Goal: Information Seeking & Learning: Find specific fact

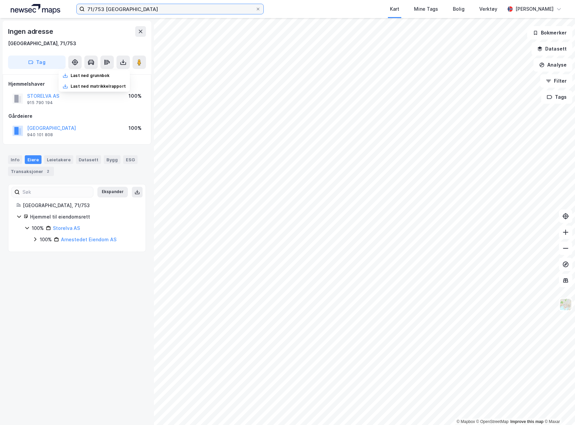
click at [206, 8] on input "71/753 [GEOGRAPHIC_DATA]" at bounding box center [170, 9] width 171 height 10
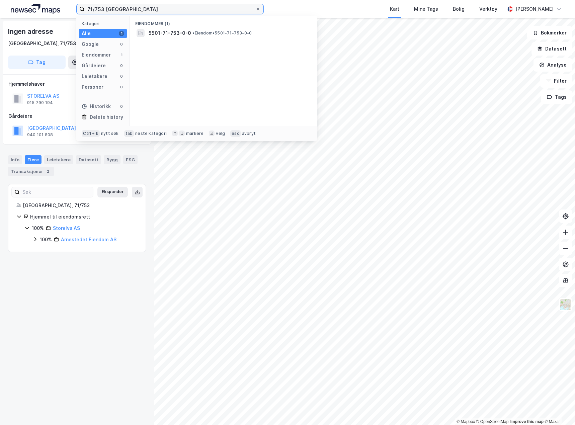
click at [206, 8] on input "71/753 [GEOGRAPHIC_DATA]" at bounding box center [170, 9] width 171 height 10
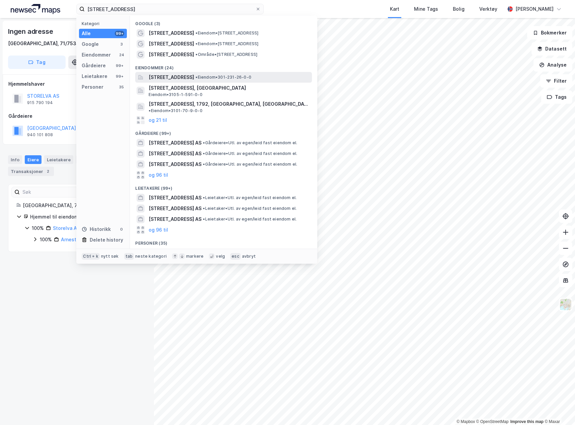
click at [229, 76] on span "• Eiendom • 301-231-26-0-0" at bounding box center [224, 77] width 56 height 5
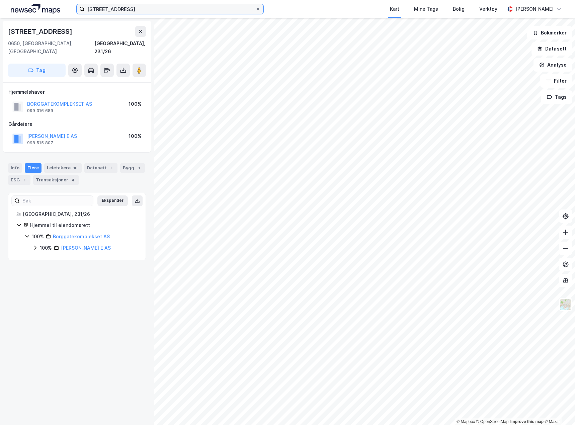
click at [196, 10] on input "[STREET_ADDRESS]" at bounding box center [170, 9] width 171 height 10
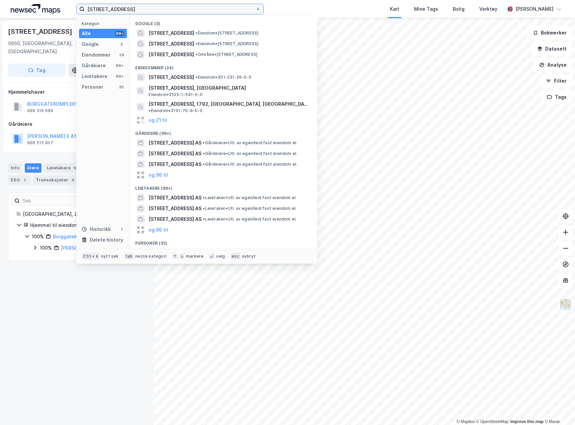
click at [196, 10] on input "[STREET_ADDRESS]" at bounding box center [170, 9] width 171 height 10
paste input "999 316 689"
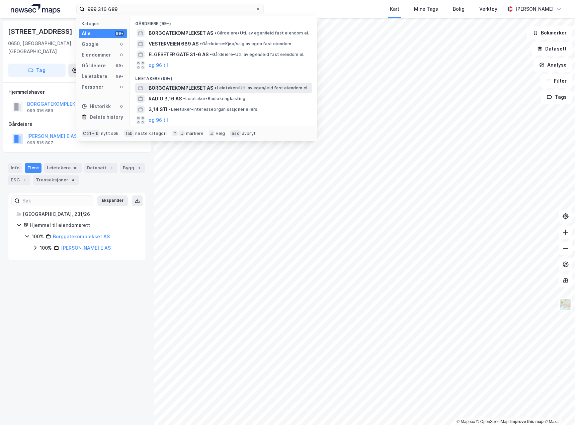
click at [217, 86] on span "•" at bounding box center [216, 87] width 2 height 5
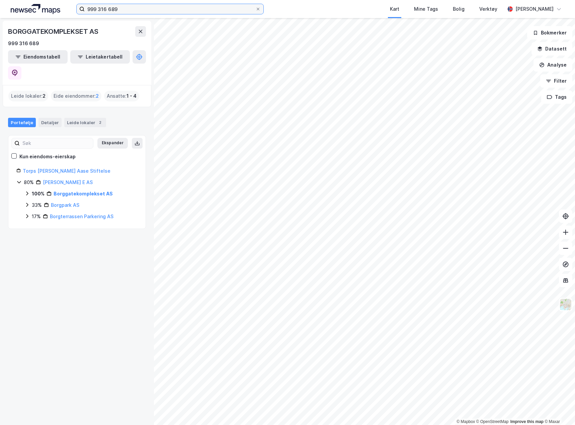
click at [114, 9] on input "999 316 689" at bounding box center [170, 9] width 171 height 10
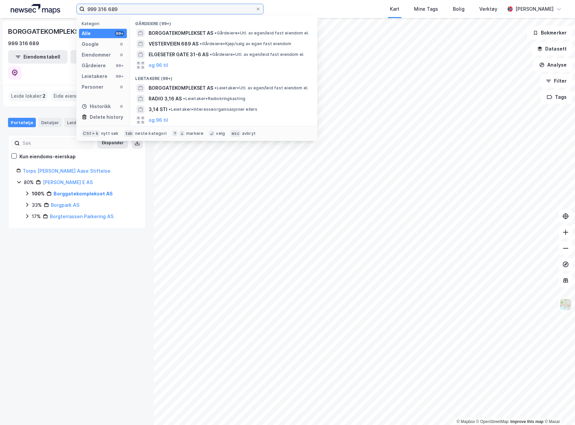
click at [114, 9] on input "999 316 689" at bounding box center [170, 9] width 171 height 10
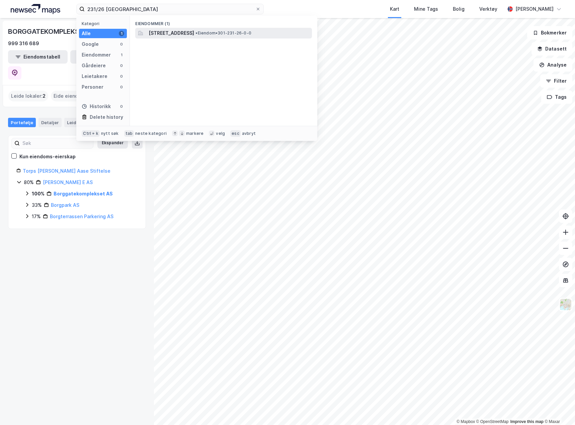
click at [194, 35] on span "[STREET_ADDRESS]" at bounding box center [172, 33] width 46 height 8
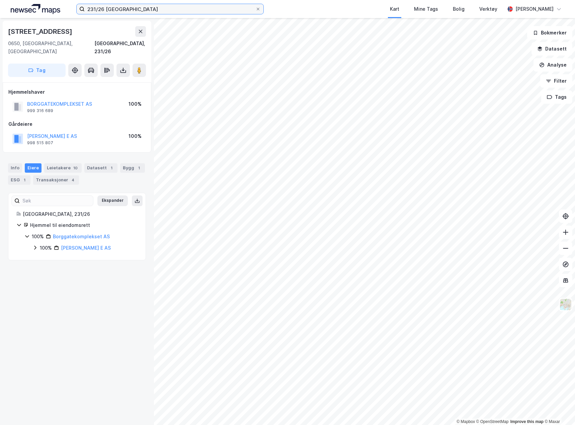
click at [190, 12] on input "231/26 [GEOGRAPHIC_DATA]" at bounding box center [170, 9] width 171 height 10
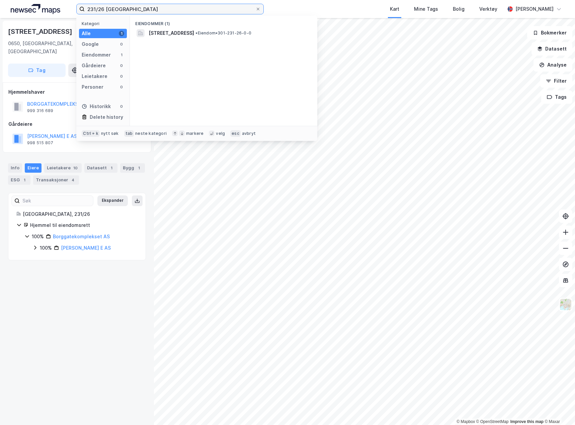
click at [190, 12] on input "231/26 [GEOGRAPHIC_DATA]" at bounding box center [170, 9] width 171 height 10
paste input "993 946 346"
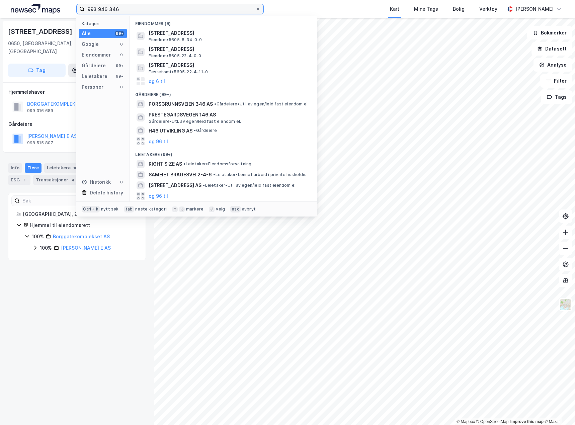
click at [150, 4] on input "993 946 346" at bounding box center [170, 9] width 171 height 10
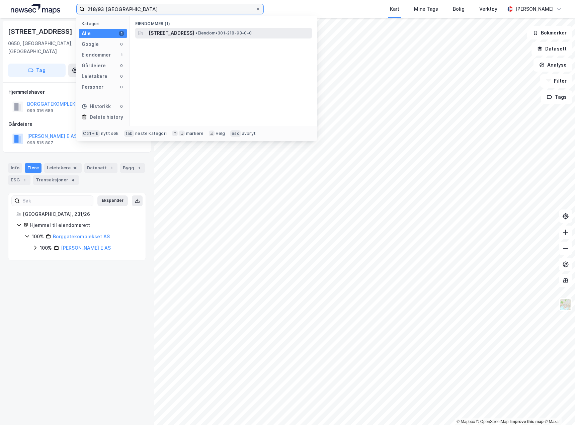
type input "218/93 [GEOGRAPHIC_DATA]"
click at [194, 31] on span "[STREET_ADDRESS]" at bounding box center [172, 33] width 46 height 8
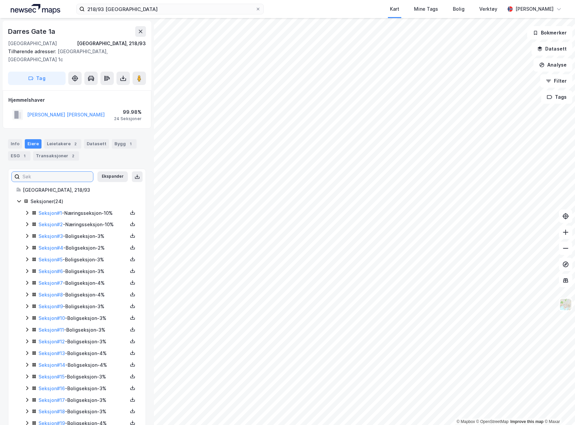
click at [56, 172] on input at bounding box center [56, 177] width 73 height 10
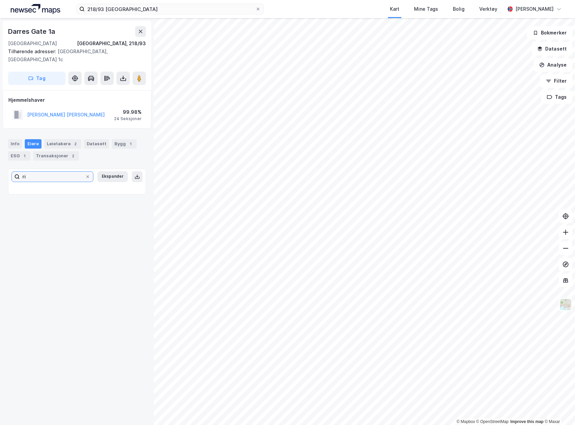
type input "r"
type input "size"
click at [89, 261] on div "[STREET_ADDRESS][GEOGRAPHIC_DATA] Tilhørende adresser: [STREET_ADDRESS], [GEOGR…" at bounding box center [77, 221] width 154 height 407
click at [56, 173] on input "size" at bounding box center [52, 177] width 65 height 10
click at [56, 172] on input "size" at bounding box center [52, 177] width 65 height 10
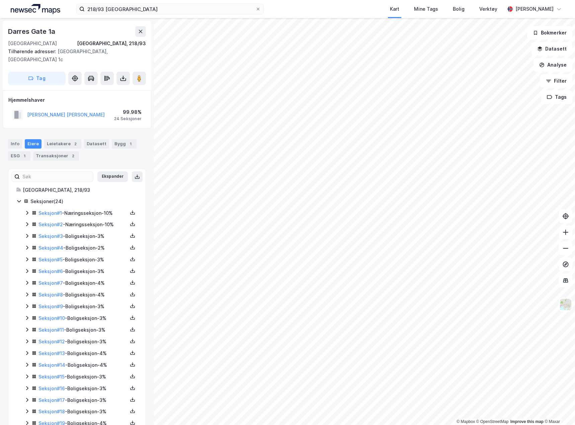
click at [28, 210] on icon at bounding box center [26, 212] width 5 height 5
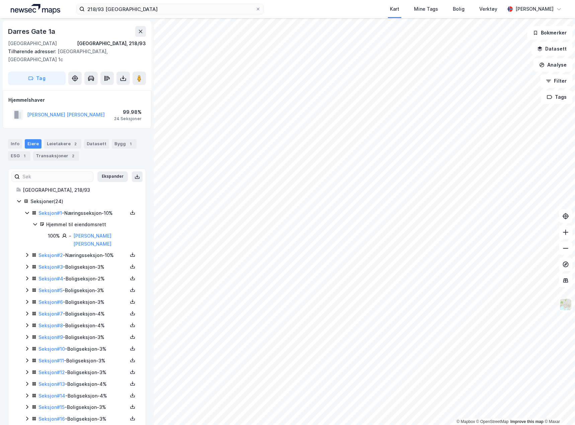
click at [28, 253] on icon at bounding box center [26, 255] width 5 height 5
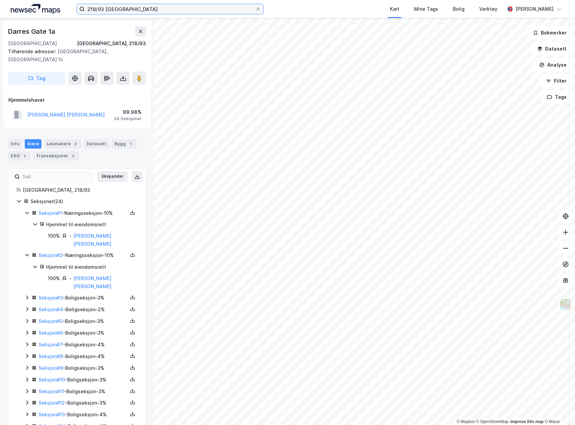
click at [116, 8] on input "218/93 [GEOGRAPHIC_DATA]" at bounding box center [170, 9] width 171 height 10
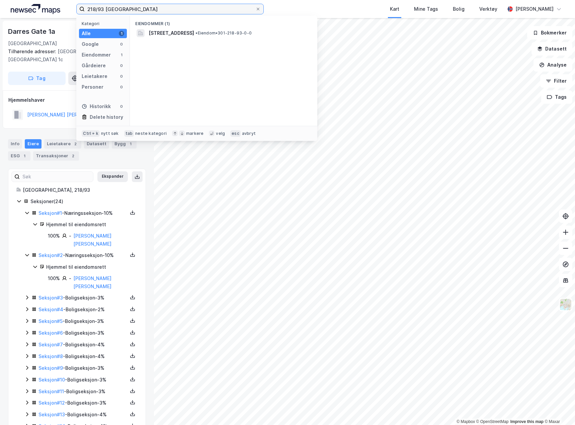
click at [116, 8] on input "218/93 [GEOGRAPHIC_DATA]" at bounding box center [170, 9] width 171 height 10
paste input "967 543 551"
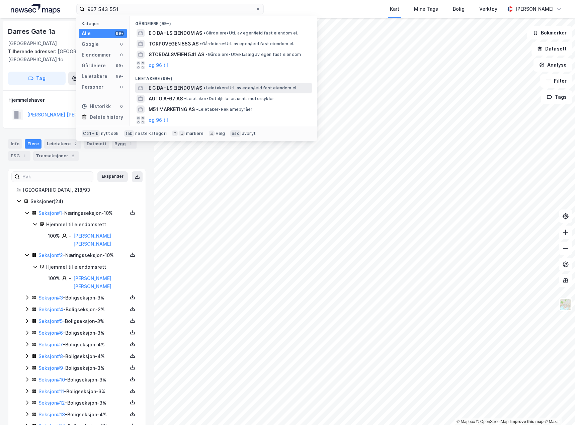
click at [260, 92] on div "E C DAHLS EIENDOM AS • Leietaker • Utl. av egen/leid fast eiendom el." at bounding box center [230, 88] width 162 height 8
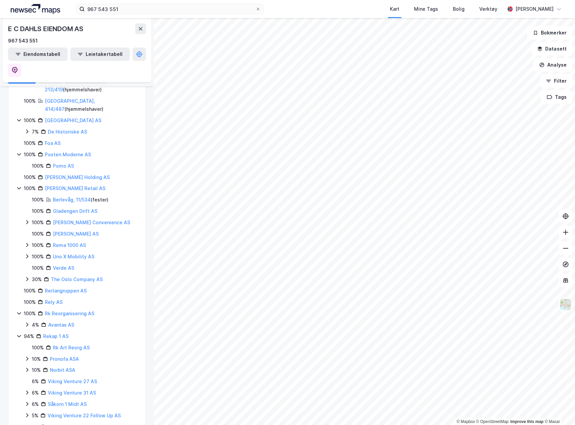
scroll to position [651, 0]
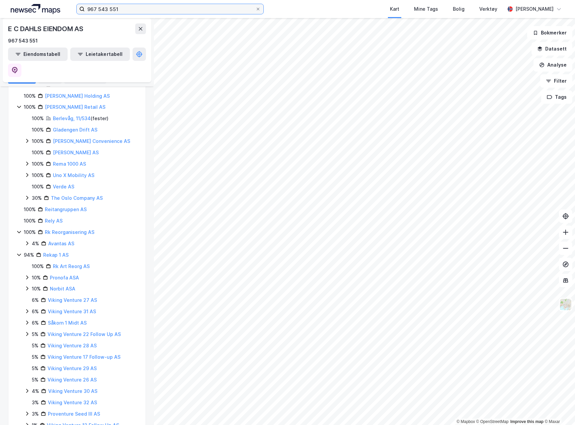
click at [123, 9] on input "967 543 551" at bounding box center [170, 9] width 171 height 10
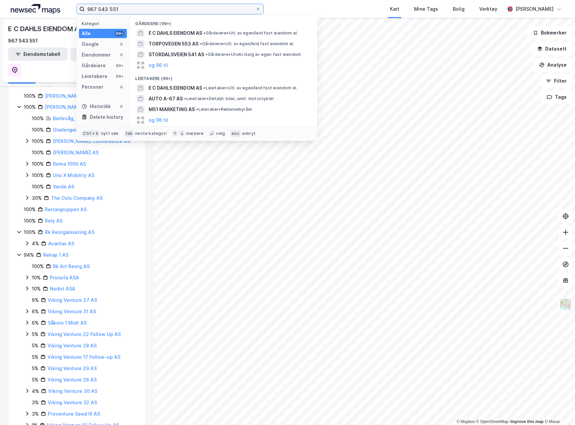
click at [123, 9] on input "967 543 551" at bounding box center [170, 9] width 171 height 10
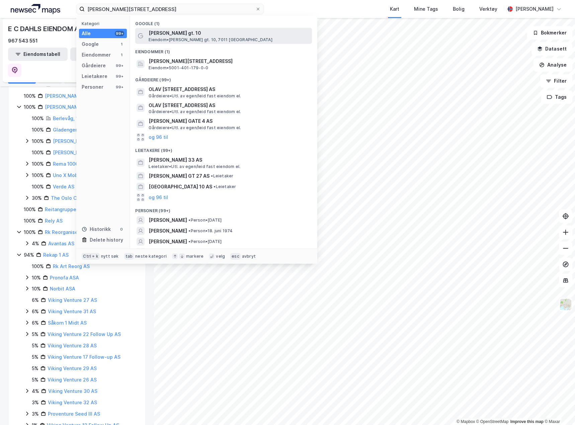
click at [208, 36] on span "[PERSON_NAME] gt. 10" at bounding box center [229, 33] width 161 height 8
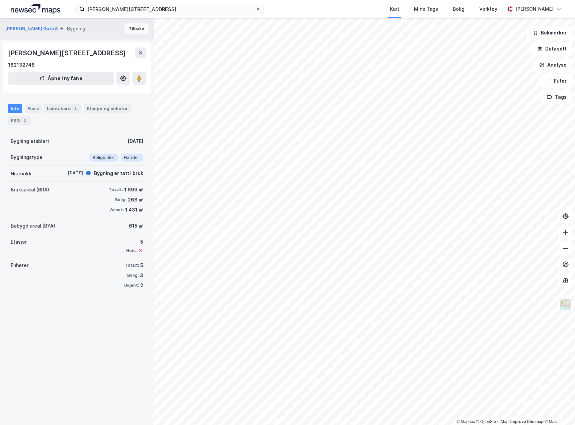
click at [130, 29] on button "Tilbake" at bounding box center [137, 28] width 24 height 11
click at [34, 113] on div "Eiere" at bounding box center [33, 108] width 17 height 9
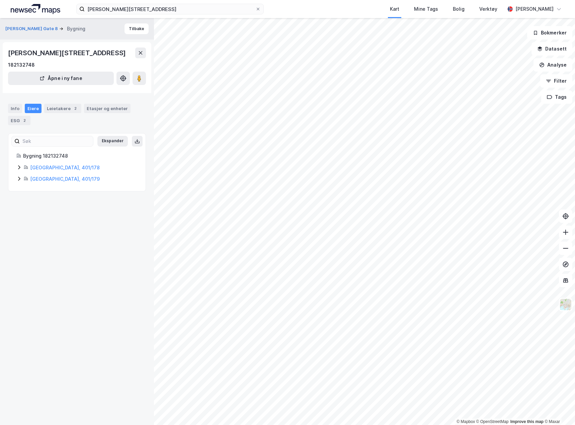
click at [21, 170] on icon at bounding box center [18, 167] width 5 height 5
click at [16, 216] on icon at bounding box center [18, 212] width 5 height 5
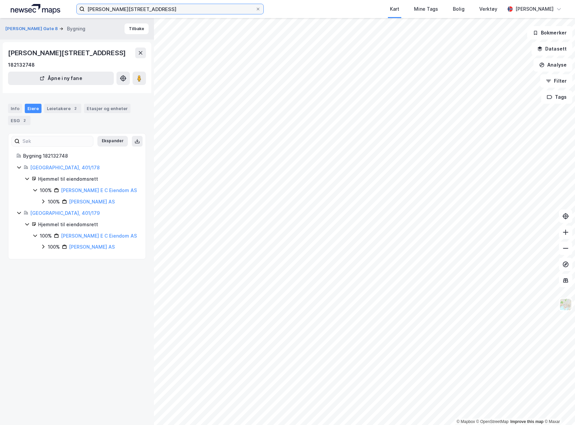
click at [111, 13] on input "[PERSON_NAME][STREET_ADDRESS]" at bounding box center [170, 9] width 171 height 10
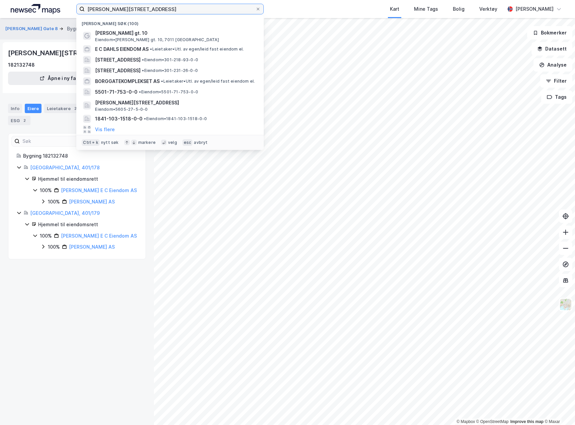
click at [111, 13] on input "[PERSON_NAME][STREET_ADDRESS]" at bounding box center [170, 9] width 171 height 10
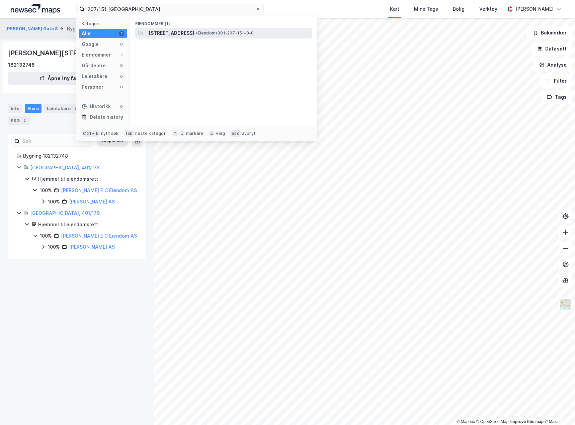
click at [194, 32] on span "[STREET_ADDRESS]" at bounding box center [172, 33] width 46 height 8
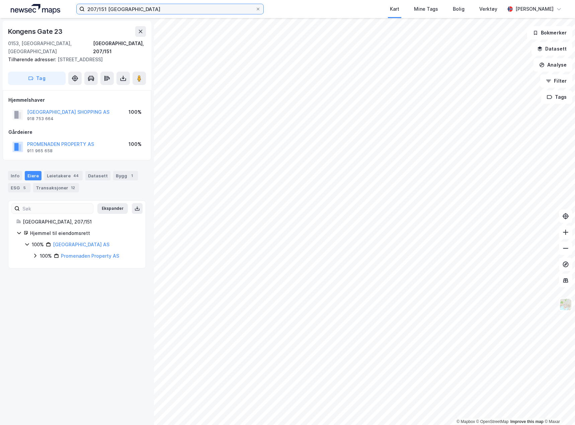
click at [100, 9] on input "207/151 [GEOGRAPHIC_DATA]" at bounding box center [170, 9] width 171 height 10
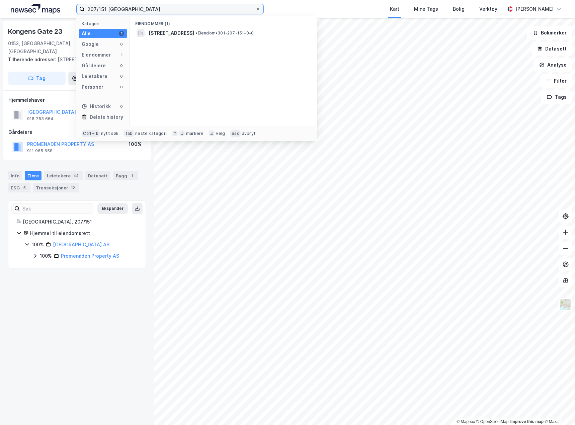
click at [100, 9] on input "207/151 [GEOGRAPHIC_DATA]" at bounding box center [170, 9] width 171 height 10
click at [129, 11] on input "207/796 [GEOGRAPHIC_DATA]" at bounding box center [170, 9] width 171 height 10
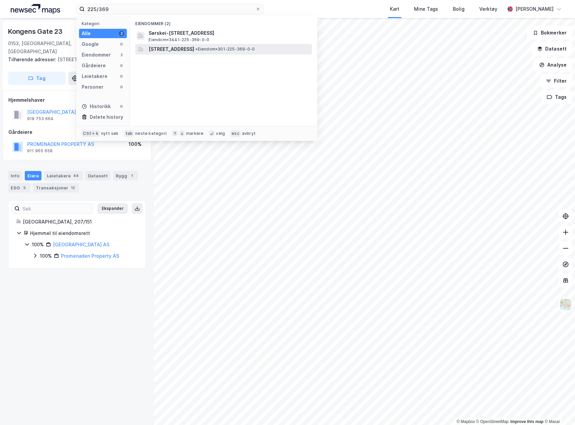
click at [255, 51] on span "• Eiendom • 301-225-369-0-0" at bounding box center [225, 49] width 59 height 5
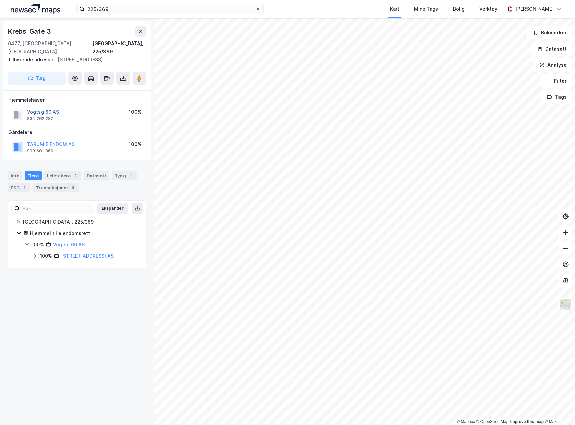
click at [0, 0] on button "Vogtsg 60 AS" at bounding box center [0, 0] width 0 height 0
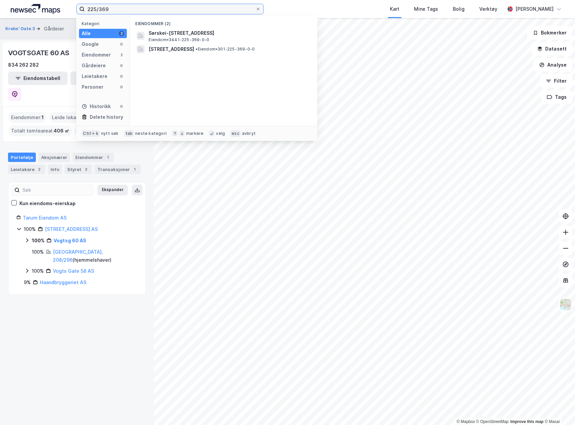
click at [133, 8] on input "225/369" at bounding box center [170, 9] width 171 height 10
paste input "955 604 067"
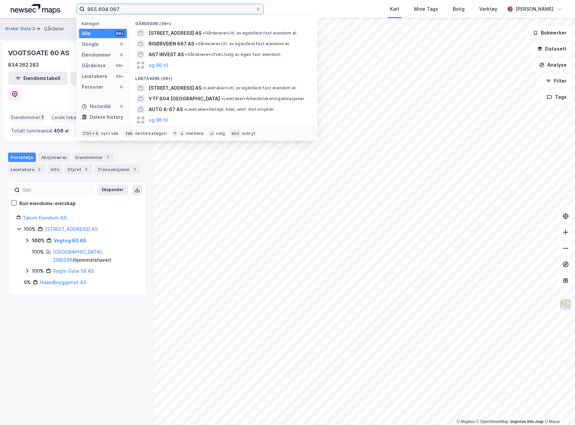
click at [181, 12] on input "955 604 067" at bounding box center [170, 9] width 171 height 10
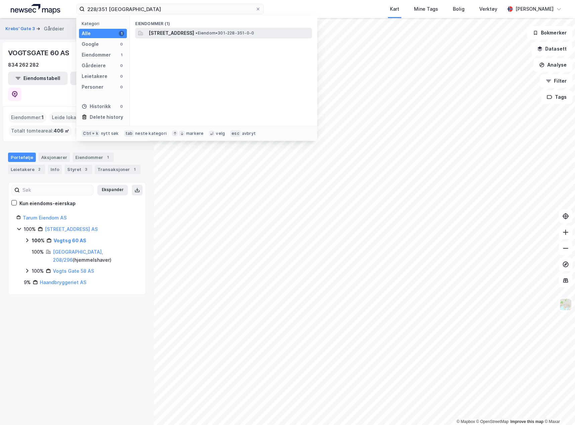
click at [194, 36] on span "[STREET_ADDRESS]" at bounding box center [172, 33] width 46 height 8
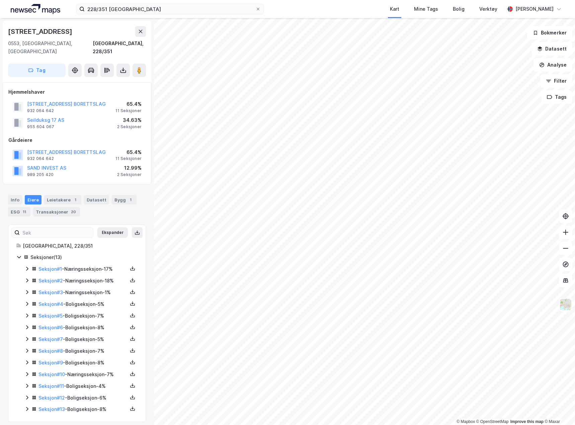
click at [26, 266] on icon at bounding box center [26, 268] width 5 height 5
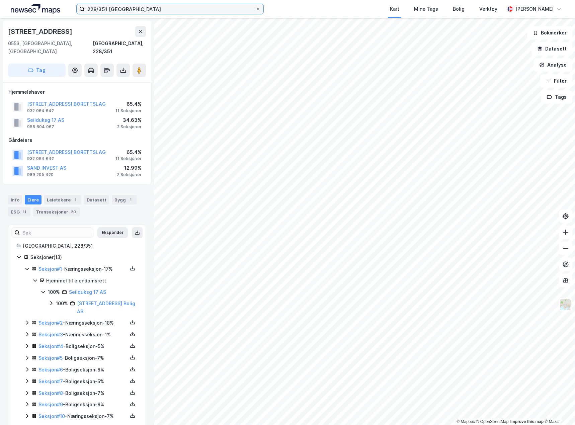
click at [120, 8] on input "228/351 [GEOGRAPHIC_DATA]" at bounding box center [170, 9] width 171 height 10
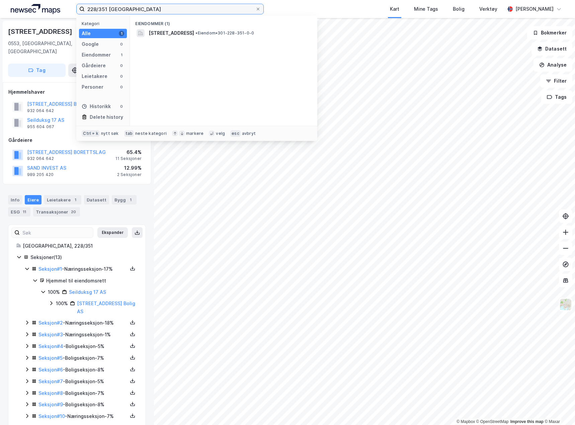
click at [120, 8] on input "228/351 [GEOGRAPHIC_DATA]" at bounding box center [170, 9] width 171 height 10
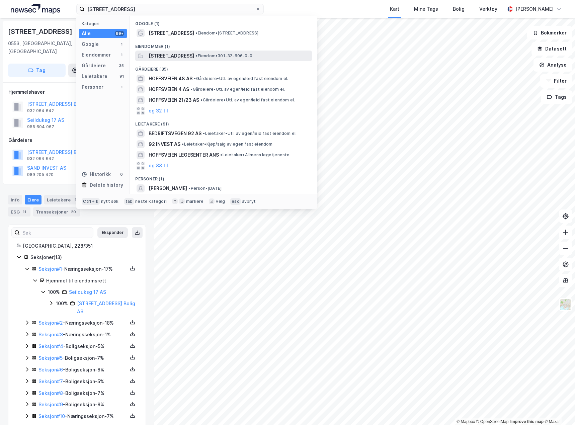
click at [243, 56] on span "• Eiendom • 301-32-606-0-0" at bounding box center [224, 55] width 57 height 5
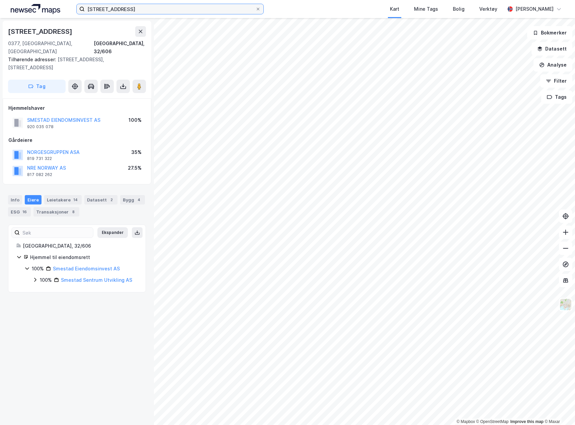
click at [130, 6] on input "[STREET_ADDRESS]" at bounding box center [170, 9] width 171 height 10
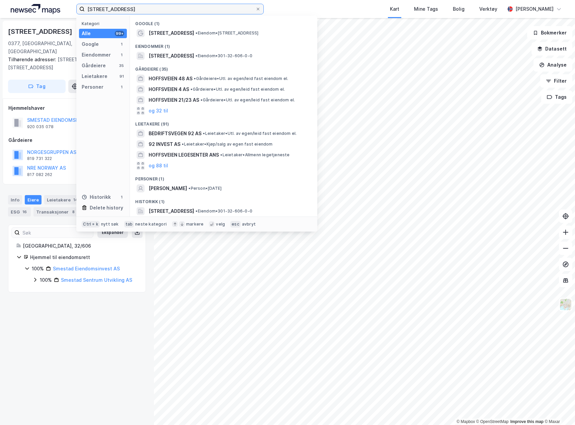
click at [130, 6] on input "[STREET_ADDRESS]" at bounding box center [170, 9] width 171 height 10
paste input "[PERSON_NAME][STREET_ADDRESS]"
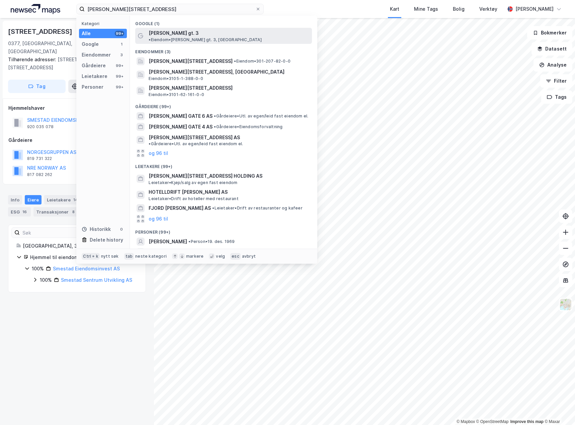
click at [151, 37] on span "•" at bounding box center [150, 39] width 2 height 5
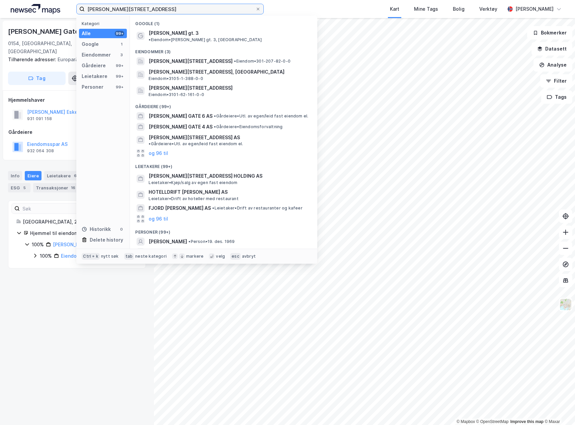
click at [100, 13] on input "[PERSON_NAME][STREET_ADDRESS]" at bounding box center [170, 9] width 171 height 10
paste input "Europarådets Plass 1"
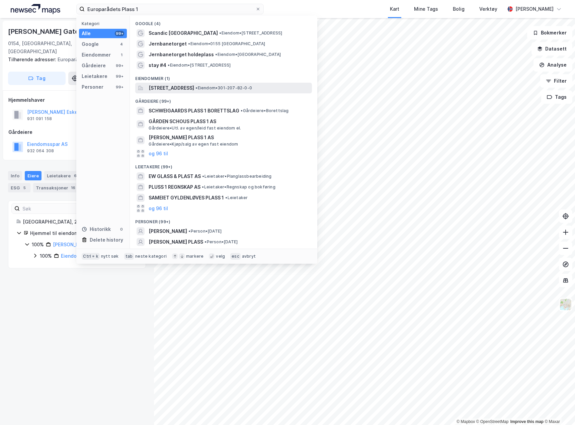
click at [194, 89] on span "[STREET_ADDRESS]" at bounding box center [172, 88] width 46 height 8
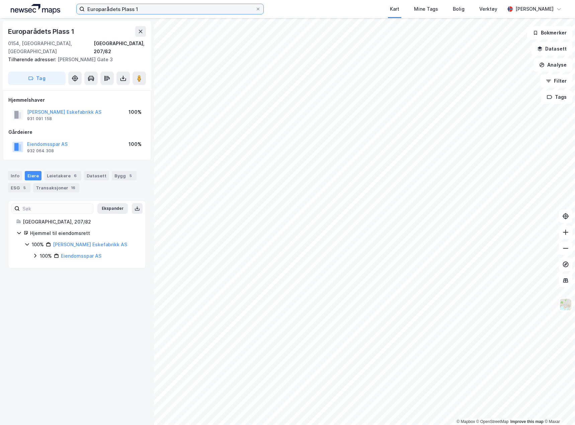
click at [124, 12] on input "Europarådets Plass 1" at bounding box center [170, 9] width 171 height 10
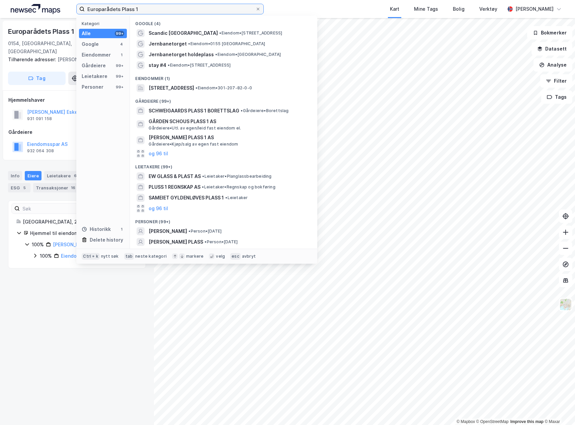
click at [124, 12] on input "Europarådets Plass 1" at bounding box center [170, 9] width 171 height 10
paste input "979 271 123"
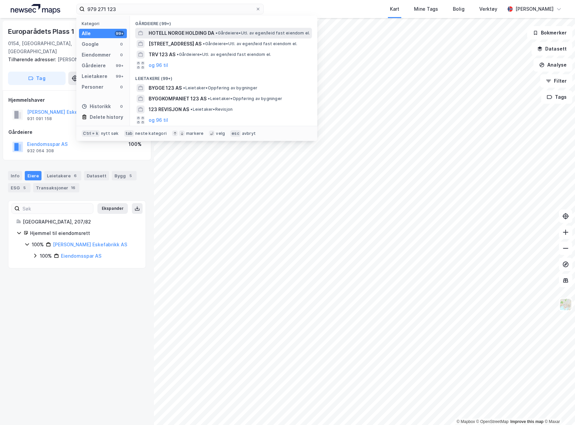
click at [180, 36] on span "HOTELL NORGE HOLDING DA" at bounding box center [182, 33] width 66 height 8
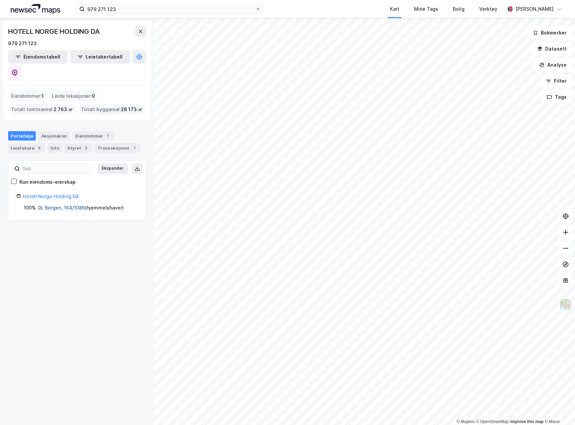
click at [77, 205] on link "Bergen, 164/1086" at bounding box center [65, 208] width 40 height 6
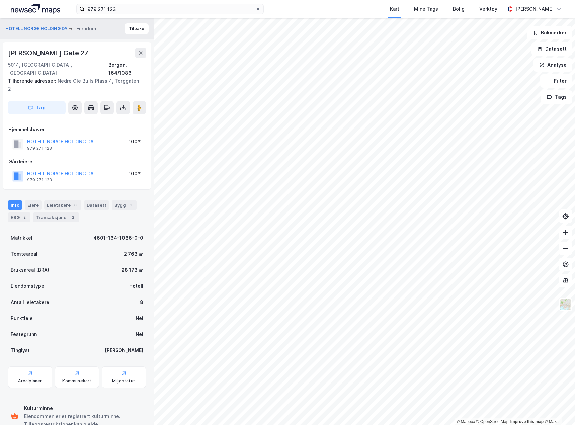
scroll to position [2, 0]
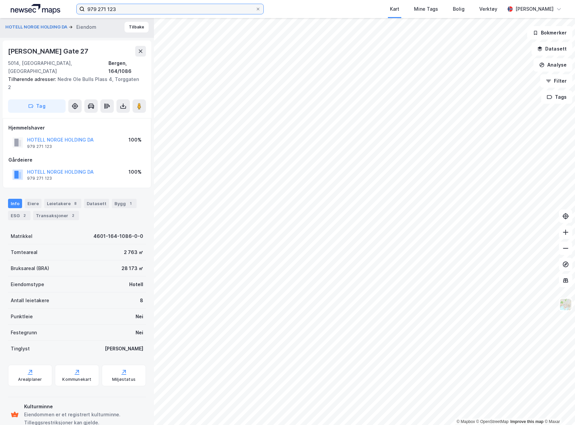
click at [167, 12] on input "979 271 123" at bounding box center [170, 9] width 171 height 10
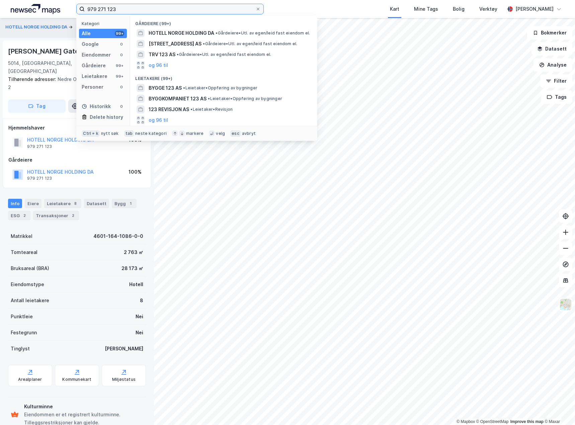
click at [167, 12] on input "979 271 123" at bounding box center [170, 9] width 171 height 10
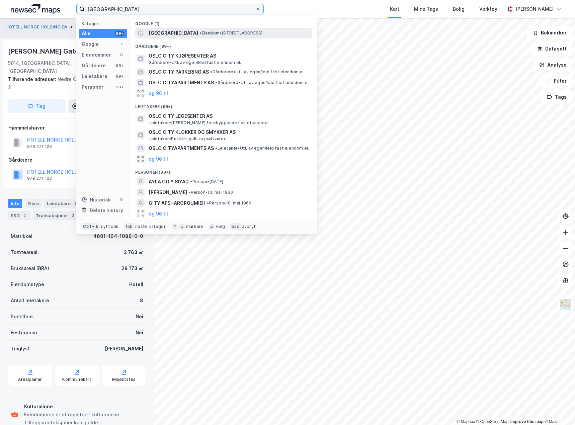
type input "[GEOGRAPHIC_DATA]"
click at [217, 33] on span "• Eiendom • [STREET_ADDRESS]" at bounding box center [231, 32] width 63 height 5
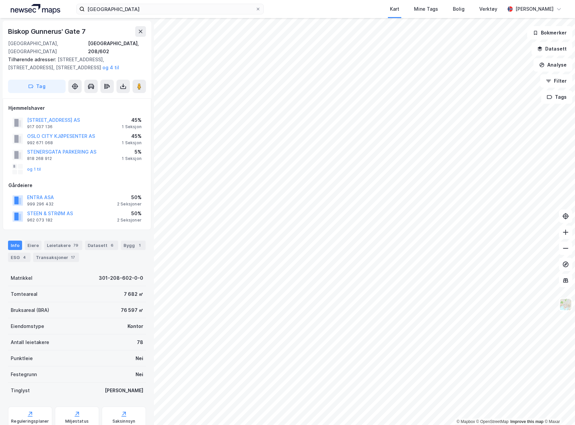
scroll to position [2, 0]
